Goal: Check status: Check status

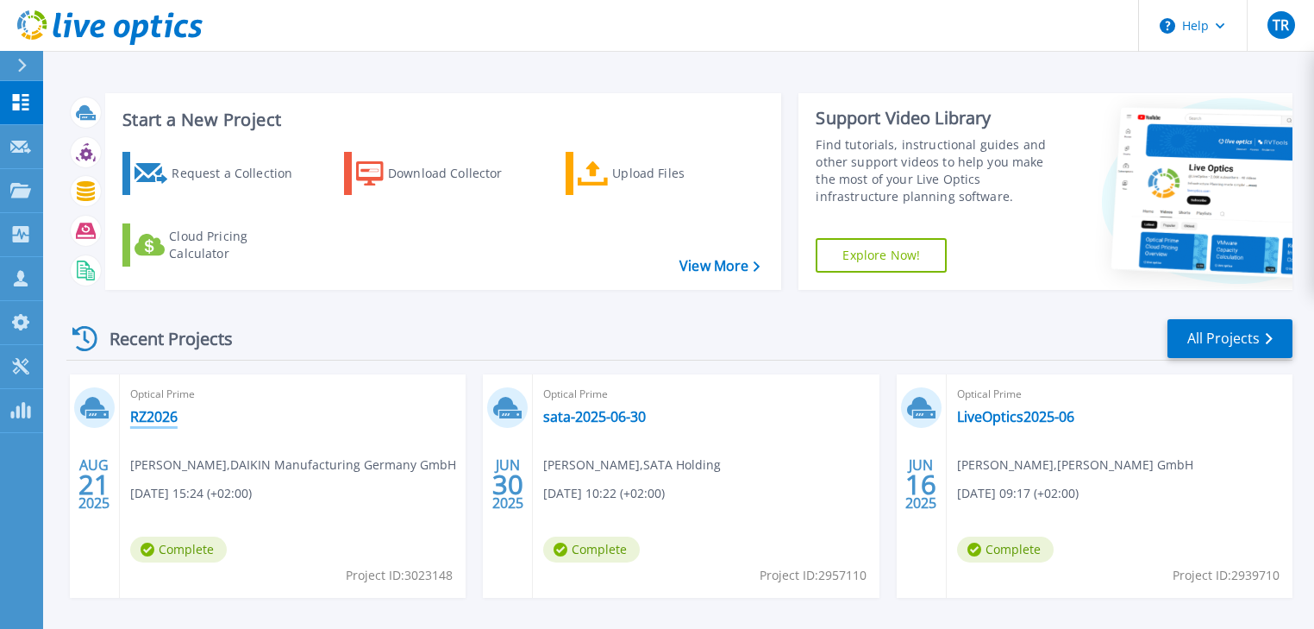
click at [148, 411] on link "RZ2026" at bounding box center [153, 416] width 47 height 17
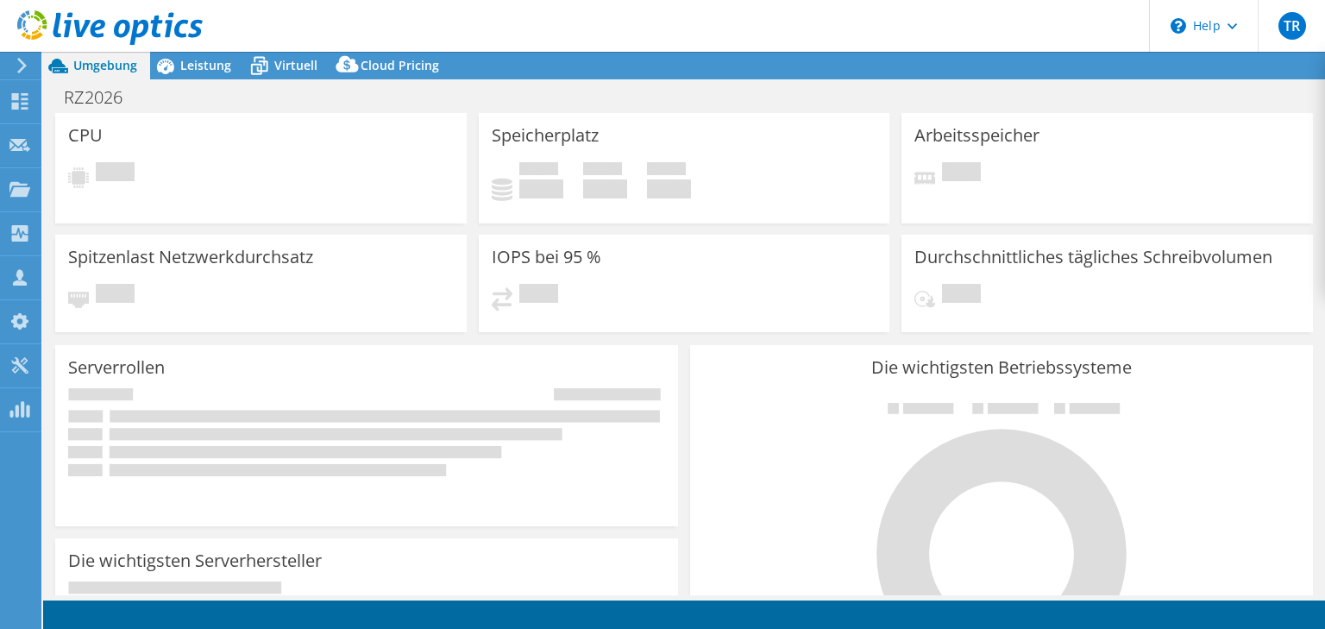
select select "USD"
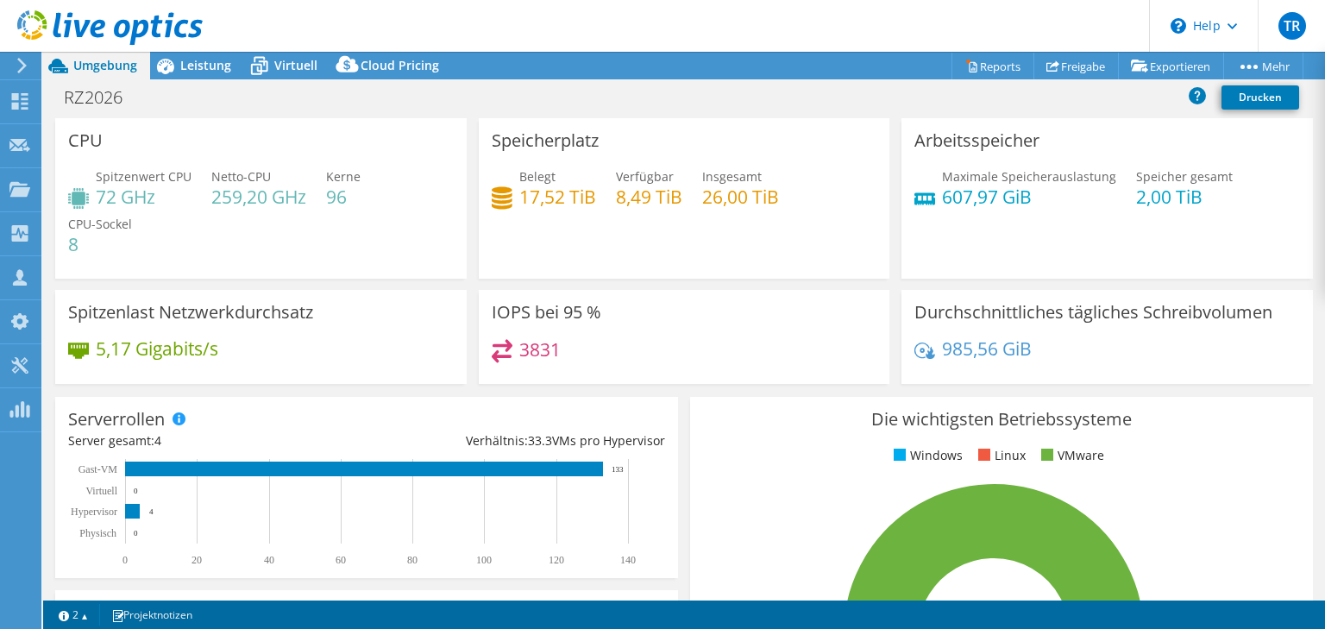
click at [299, 65] on span "Virtuell" at bounding box center [295, 65] width 43 height 16
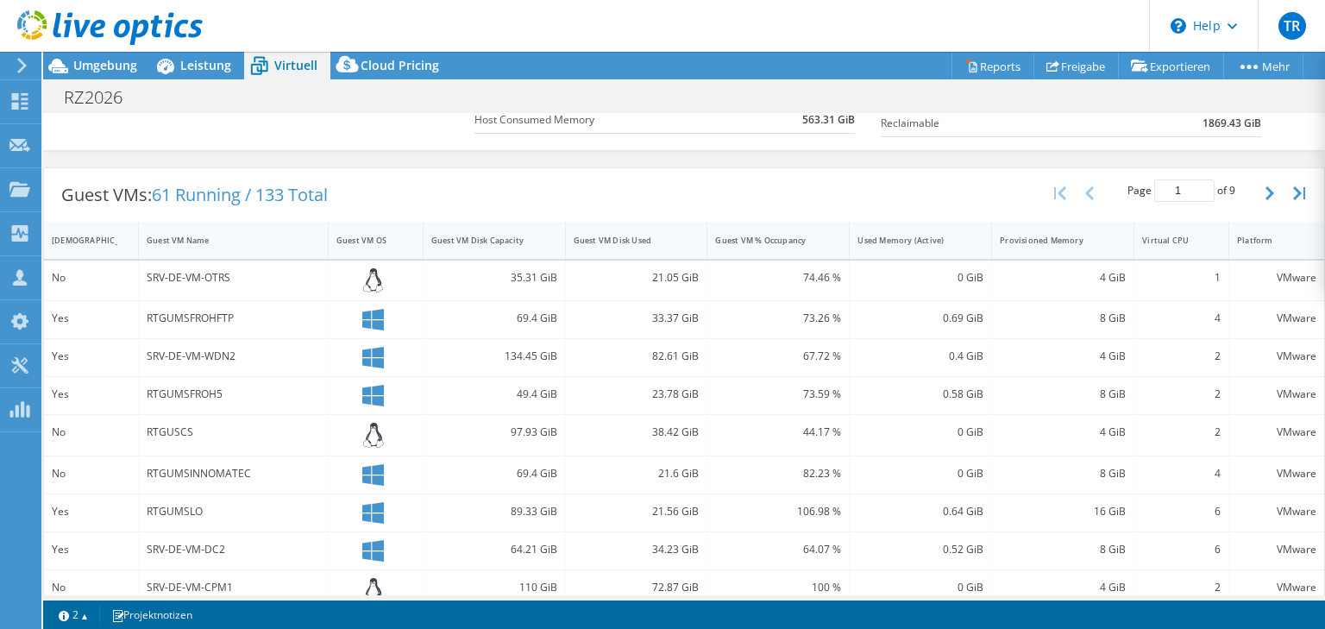
scroll to position [258, 0]
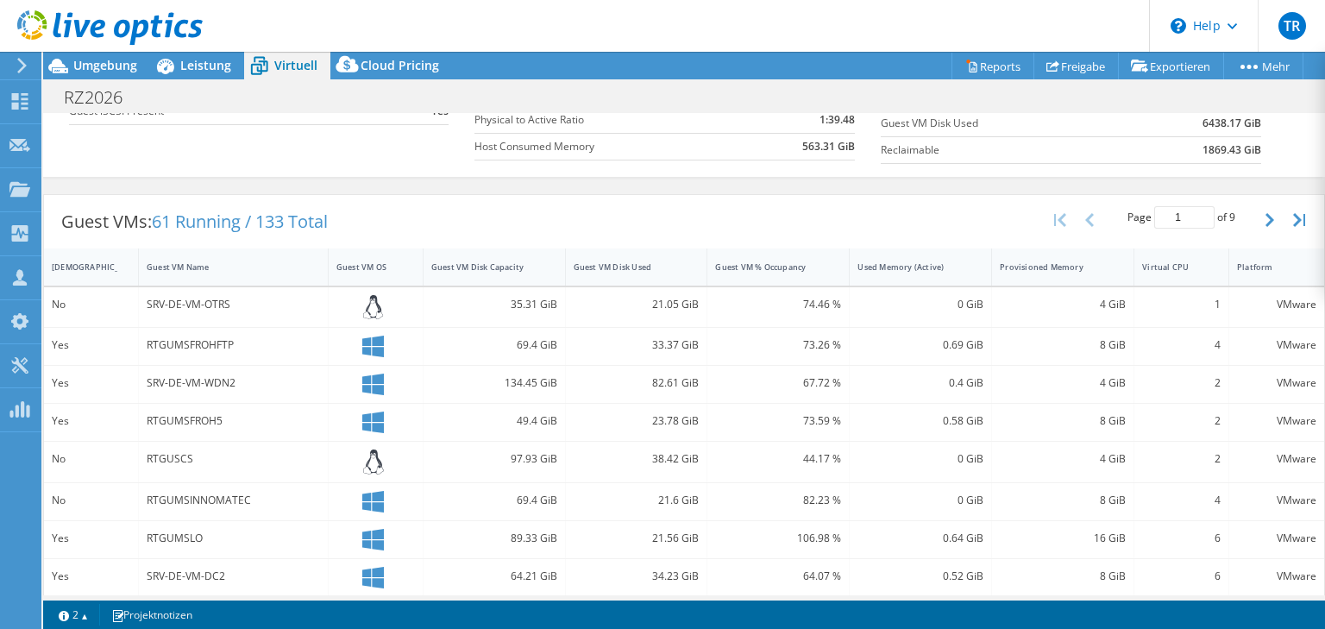
click at [103, 267] on div "[DEMOGRAPHIC_DATA]" at bounding box center [81, 266] width 58 height 11
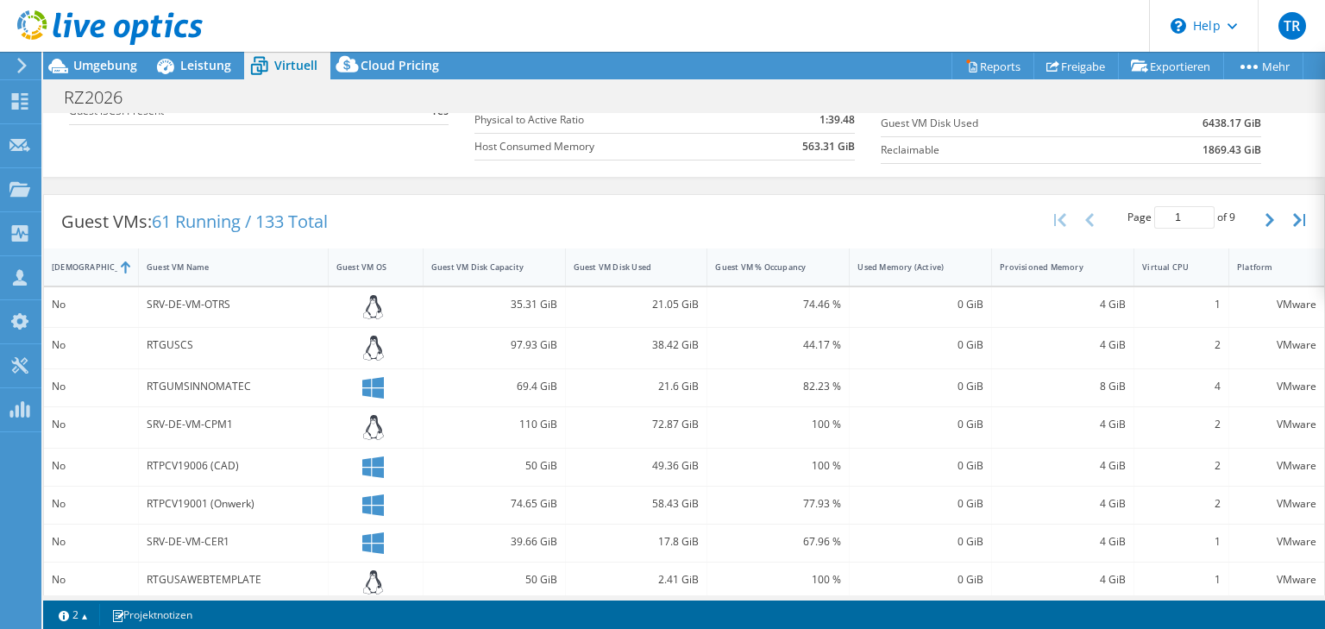
click at [103, 267] on div "[DEMOGRAPHIC_DATA]" at bounding box center [81, 266] width 58 height 11
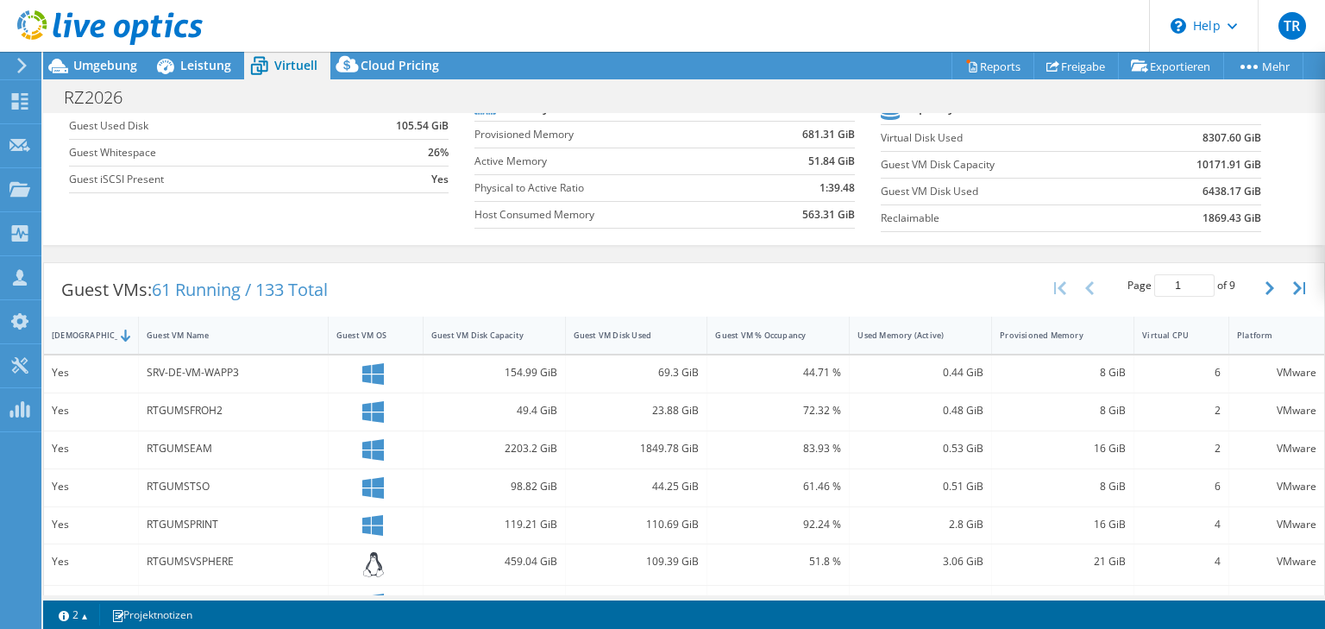
scroll to position [186, 0]
